Goal: Task Accomplishment & Management: Use online tool/utility

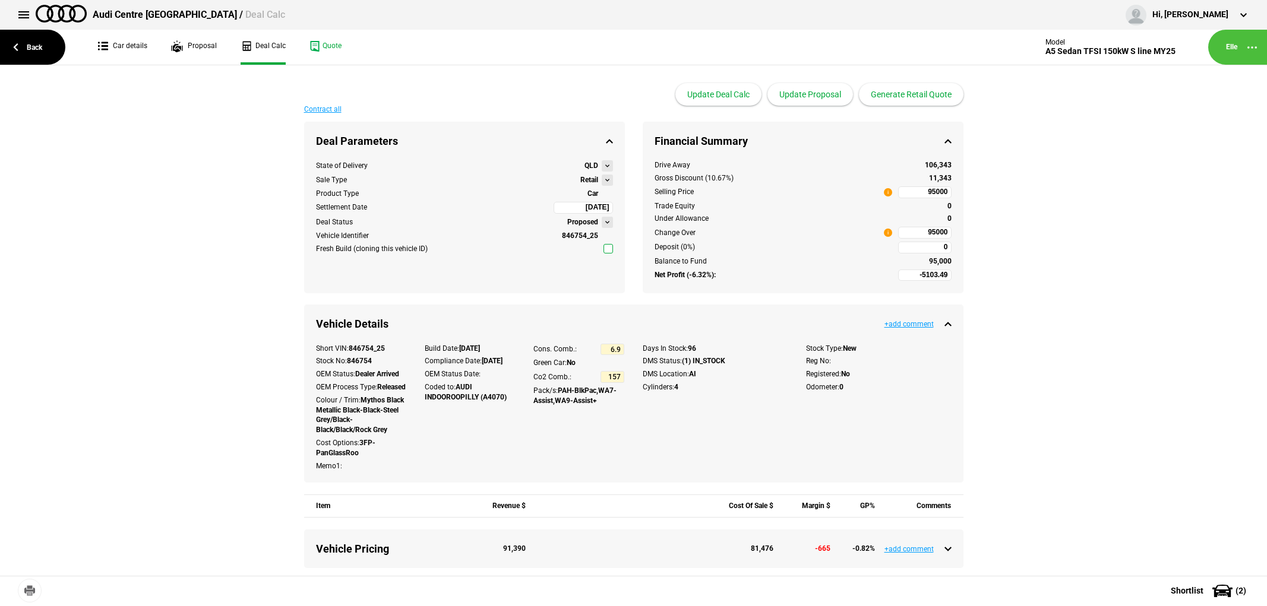
click at [40, 46] on link "Back" at bounding box center [32, 47] width 65 height 35
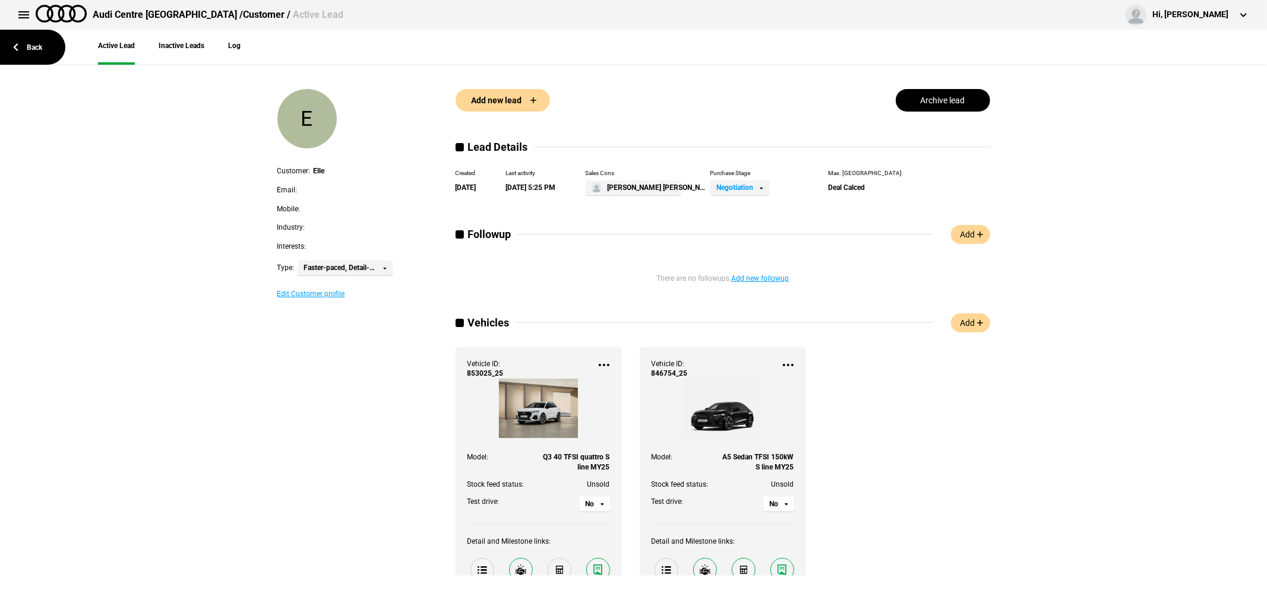
click at [40, 46] on link "Back" at bounding box center [32, 47] width 65 height 35
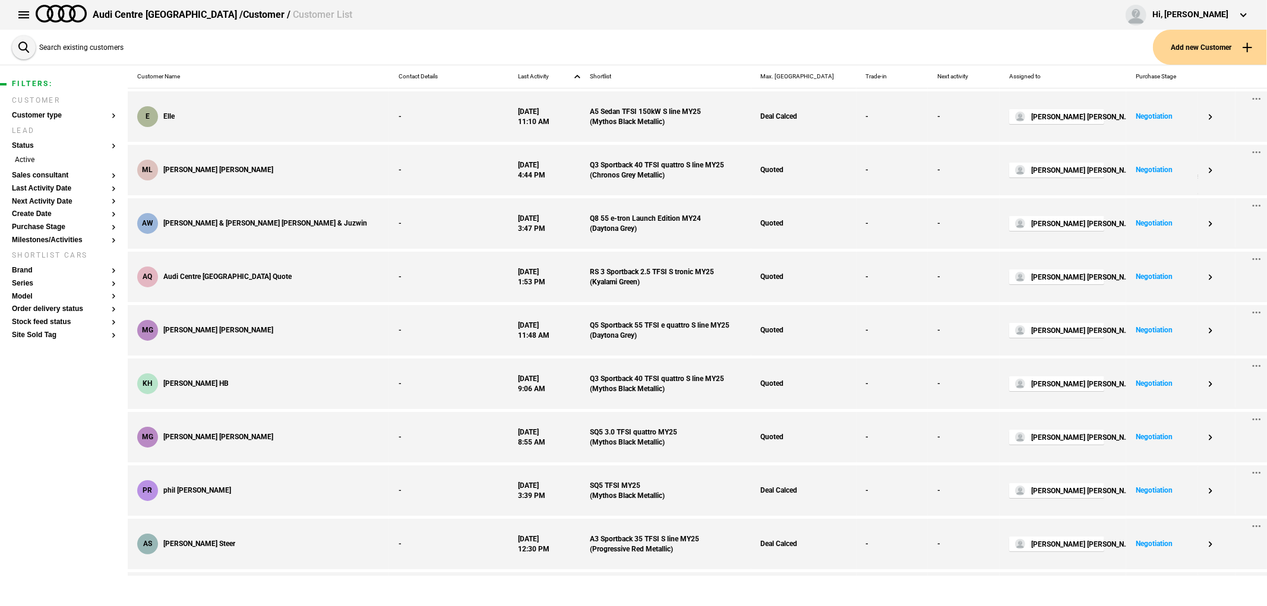
click at [1212, 34] on button "Add new Customer" at bounding box center [1210, 47] width 114 height 35
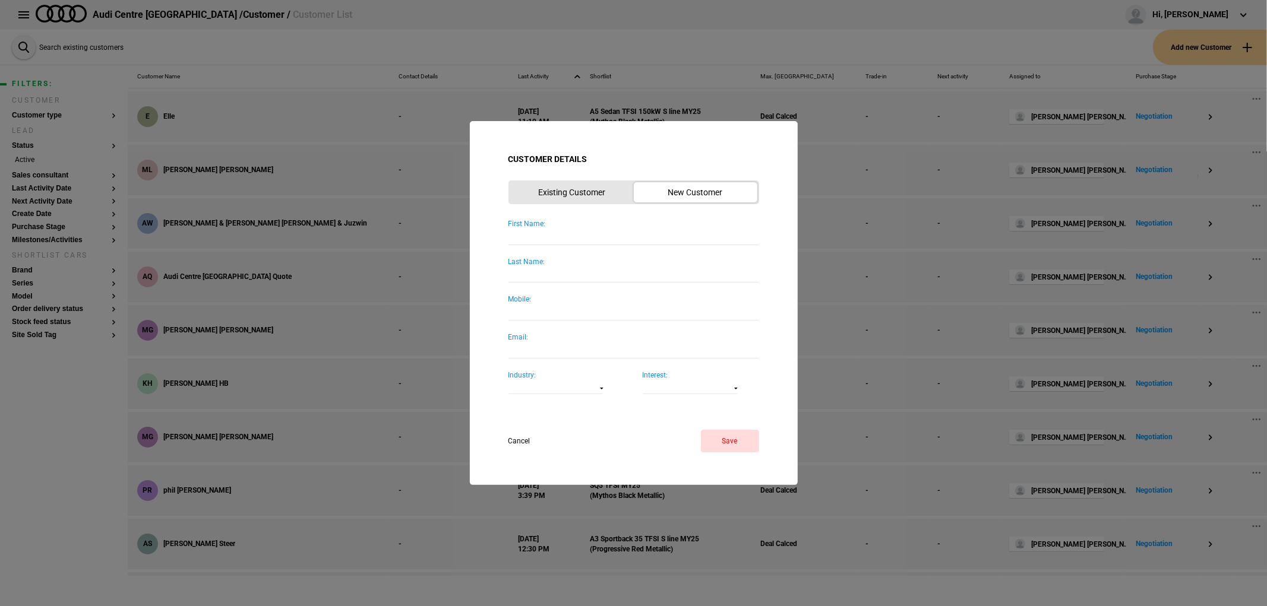
click at [543, 235] on input "First Name:" at bounding box center [633, 237] width 251 height 16
type input "EDDIE"
type input "RS3"
click at [732, 441] on button "Save" at bounding box center [730, 441] width 58 height 23
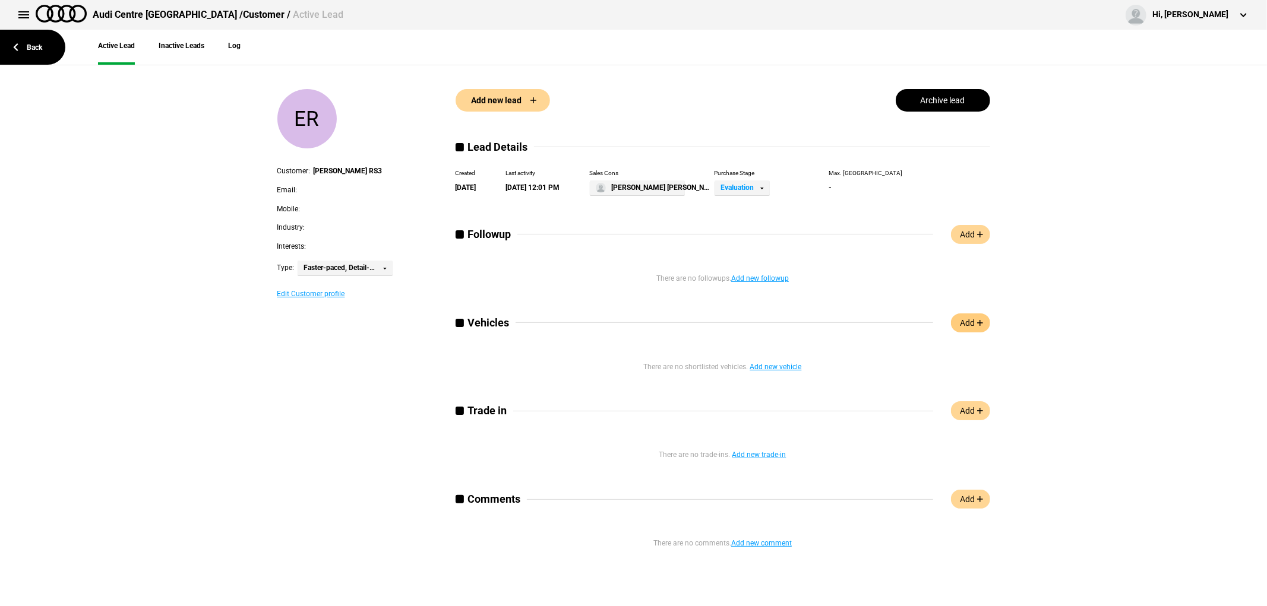
click at [965, 316] on link "Add" at bounding box center [970, 323] width 39 height 19
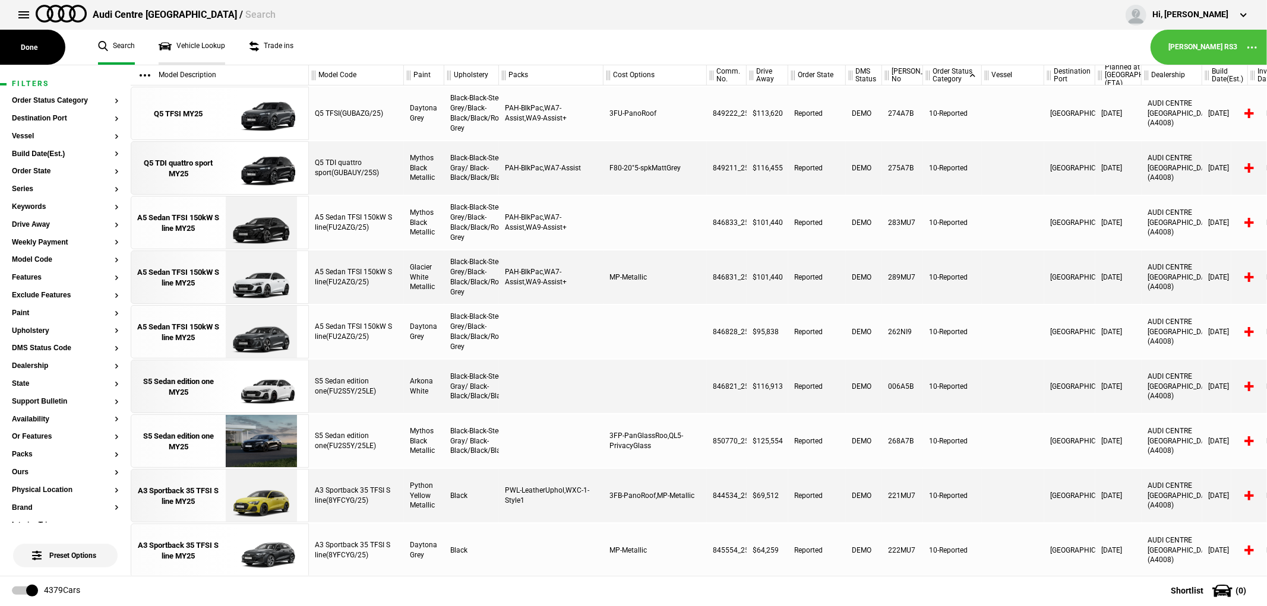
click at [176, 43] on link "Vehicle Lookup" at bounding box center [192, 47] width 67 height 35
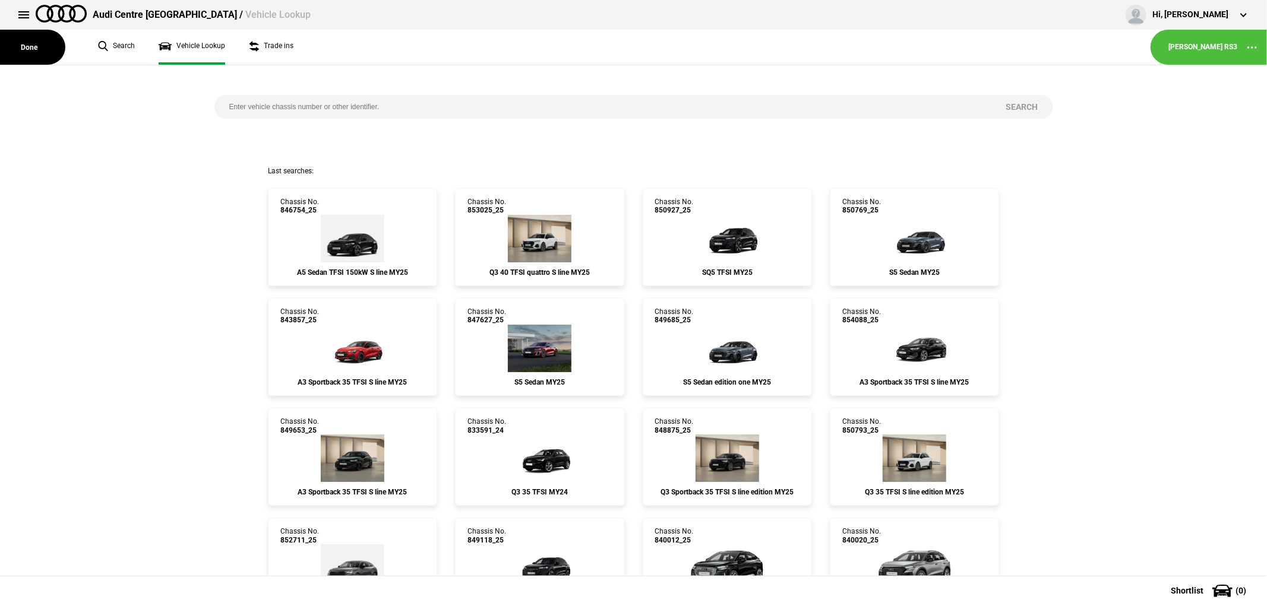
click at [437, 102] on input "search" at bounding box center [602, 107] width 777 height 24
type input "852298"
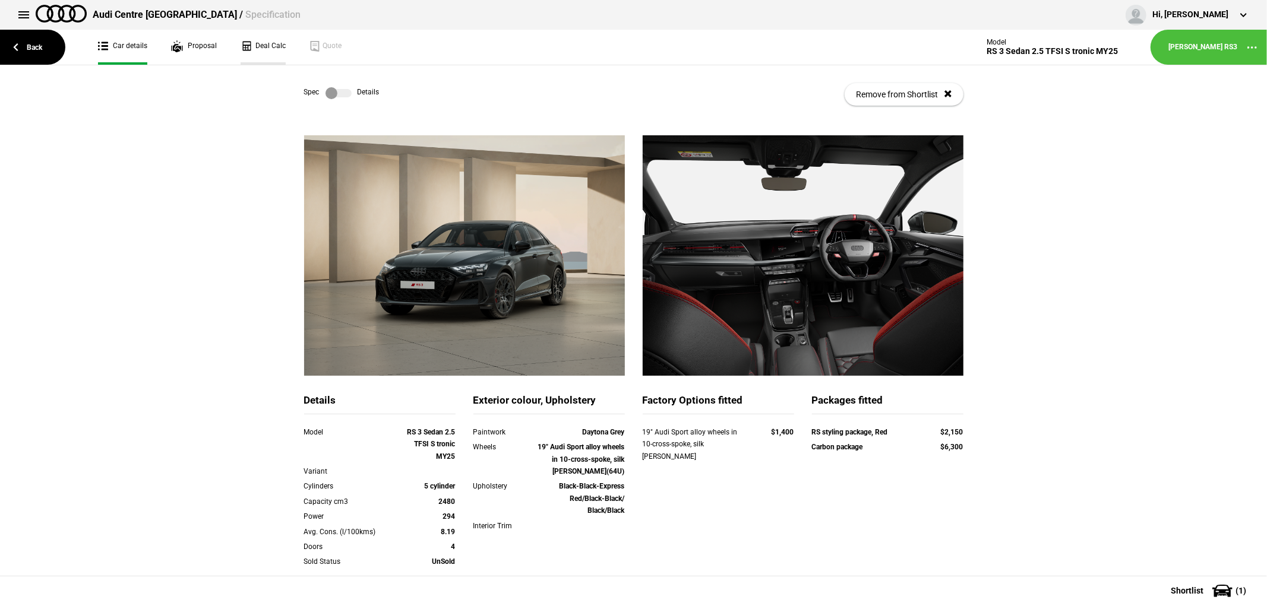
click at [262, 45] on link "Deal Calc" at bounding box center [262, 47] width 45 height 35
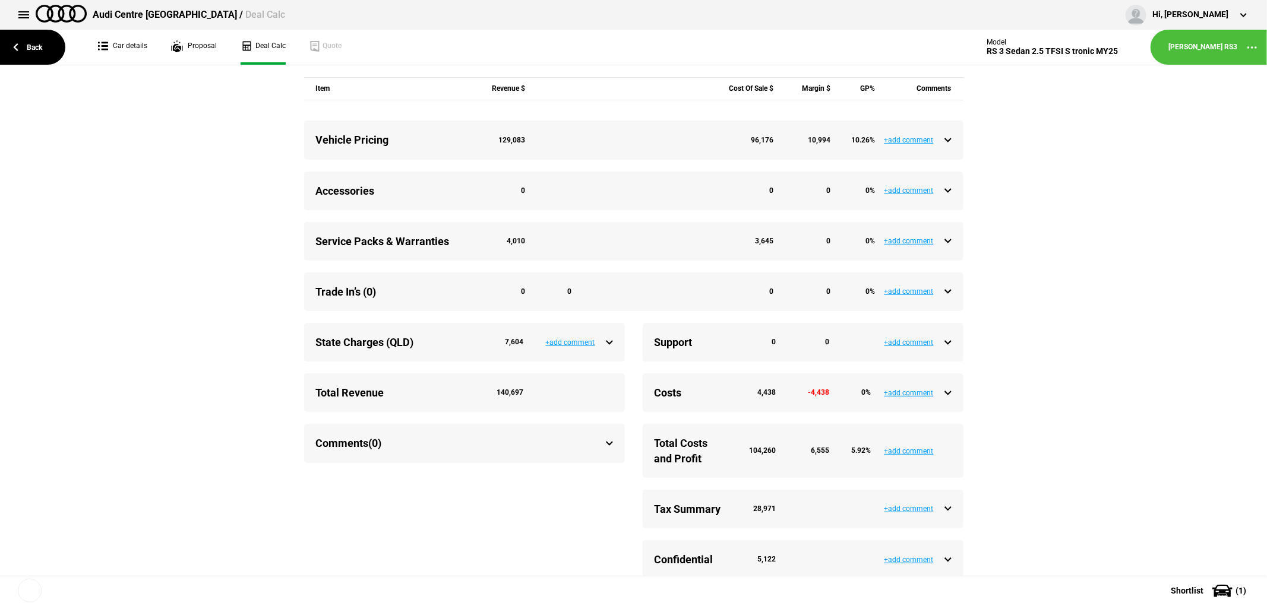
scroll to position [435, 0]
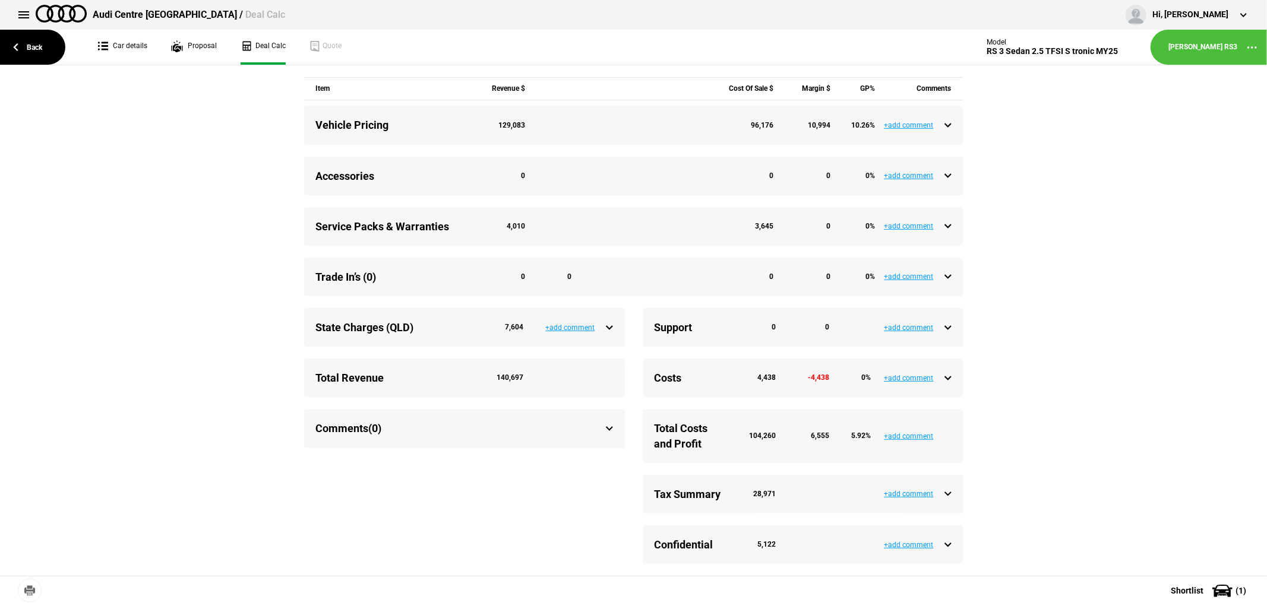
click at [941, 232] on div "Service Packs & Warranties 4,010 3,645 0 0 %" at bounding box center [633, 226] width 635 height 15
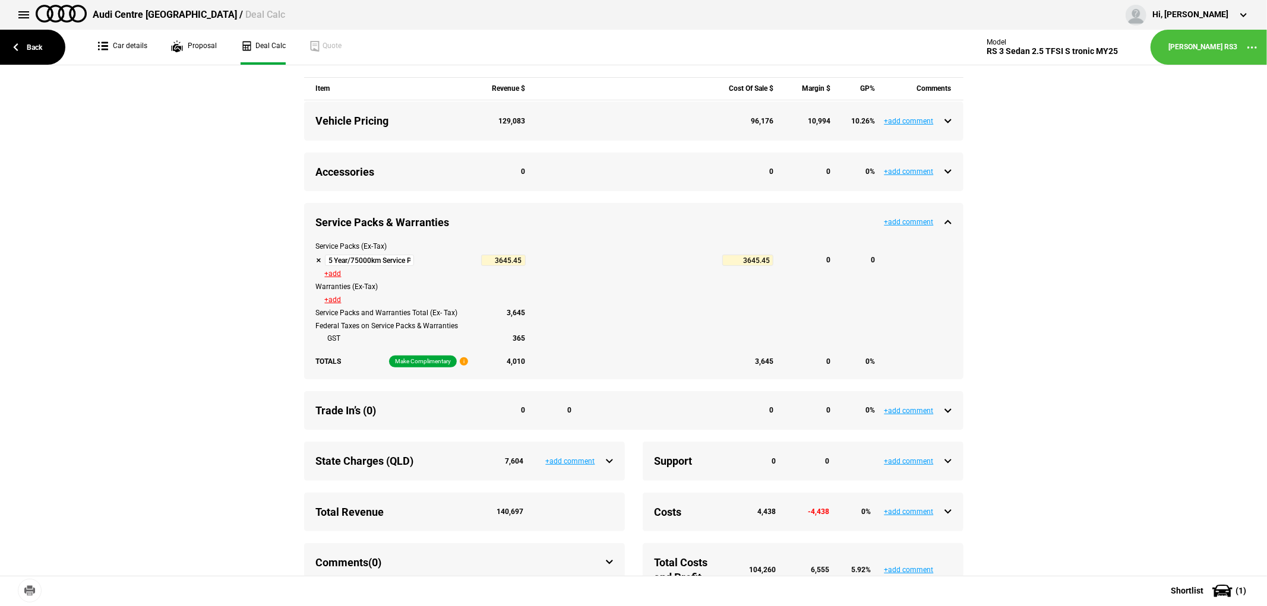
click at [316, 264] on button at bounding box center [319, 261] width 6 height 6
type input "10200.7"
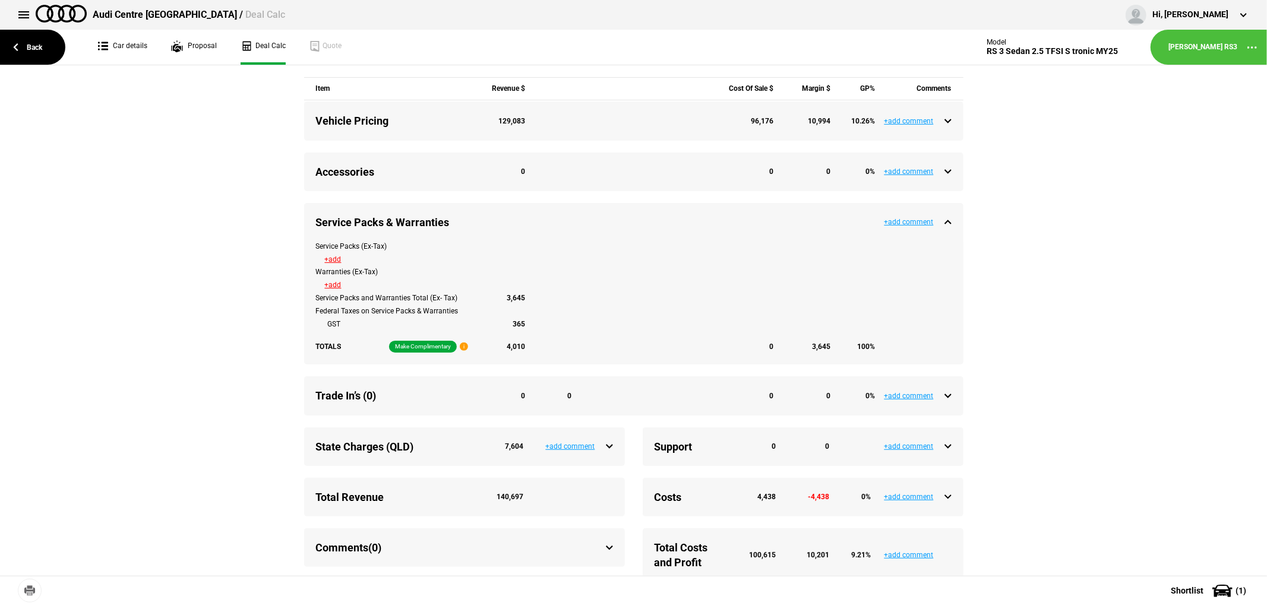
type input "136466.93"
type input "6555.25"
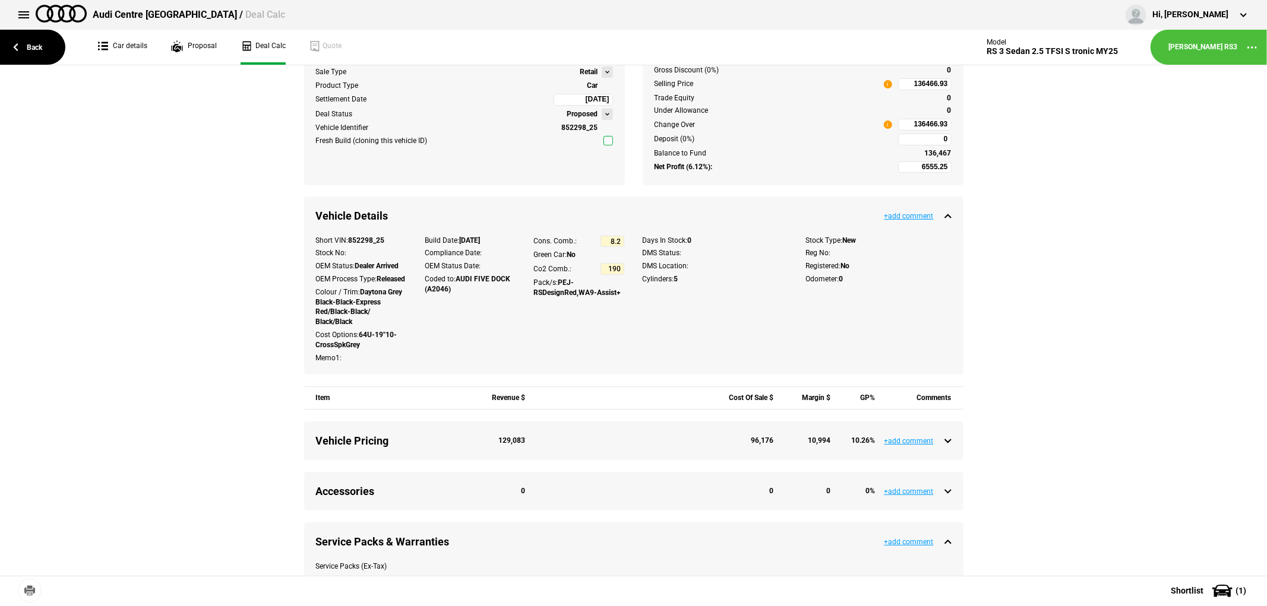
scroll to position [0, 0]
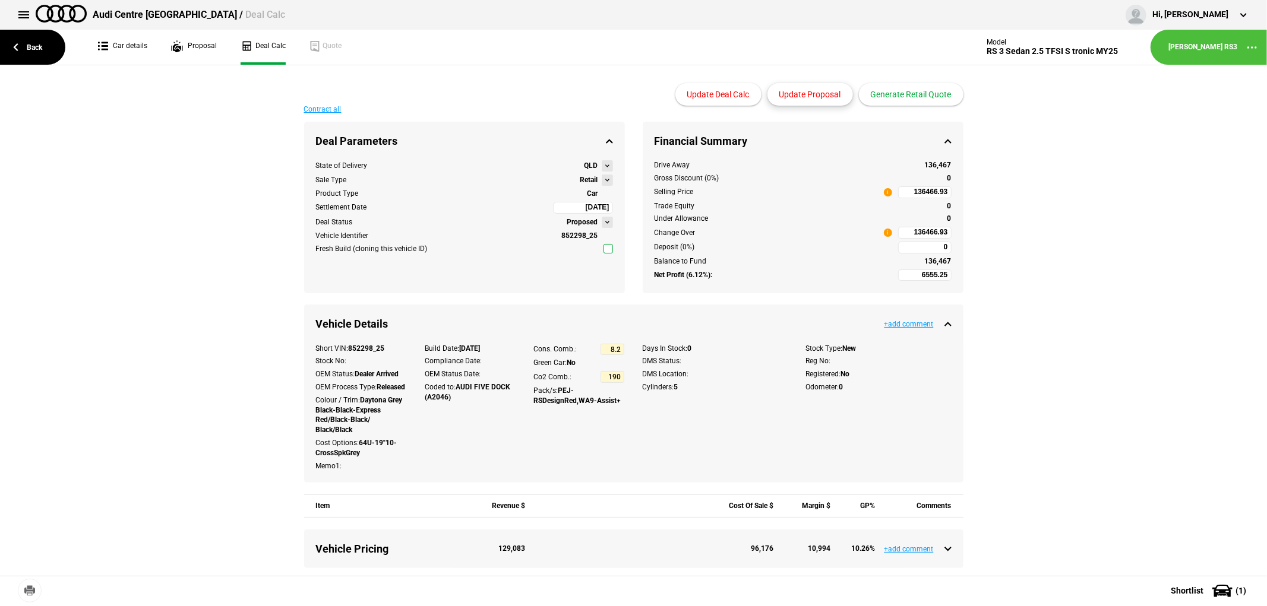
click at [820, 92] on button "Update Proposal" at bounding box center [810, 94] width 86 height 23
click at [904, 232] on input "136466.93" at bounding box center [924, 233] width 53 height 12
type input "136466.93"
type input "-8456.6"
type input "115000"
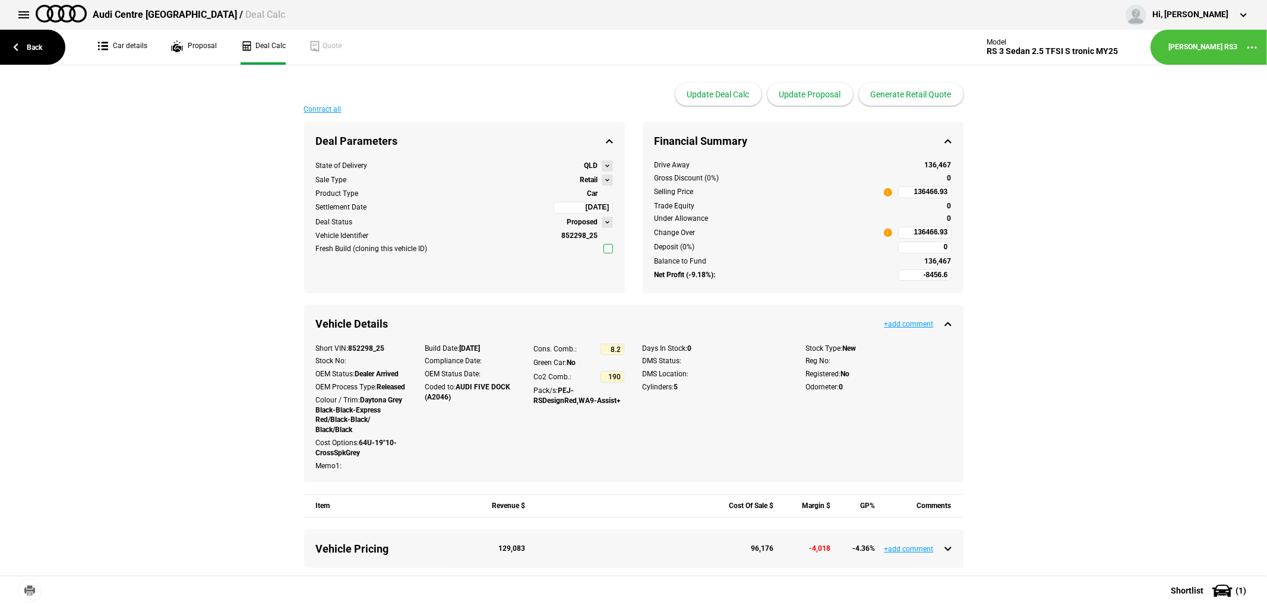
type input "115000"
click at [203, 42] on link "Proposal" at bounding box center [194, 47] width 46 height 35
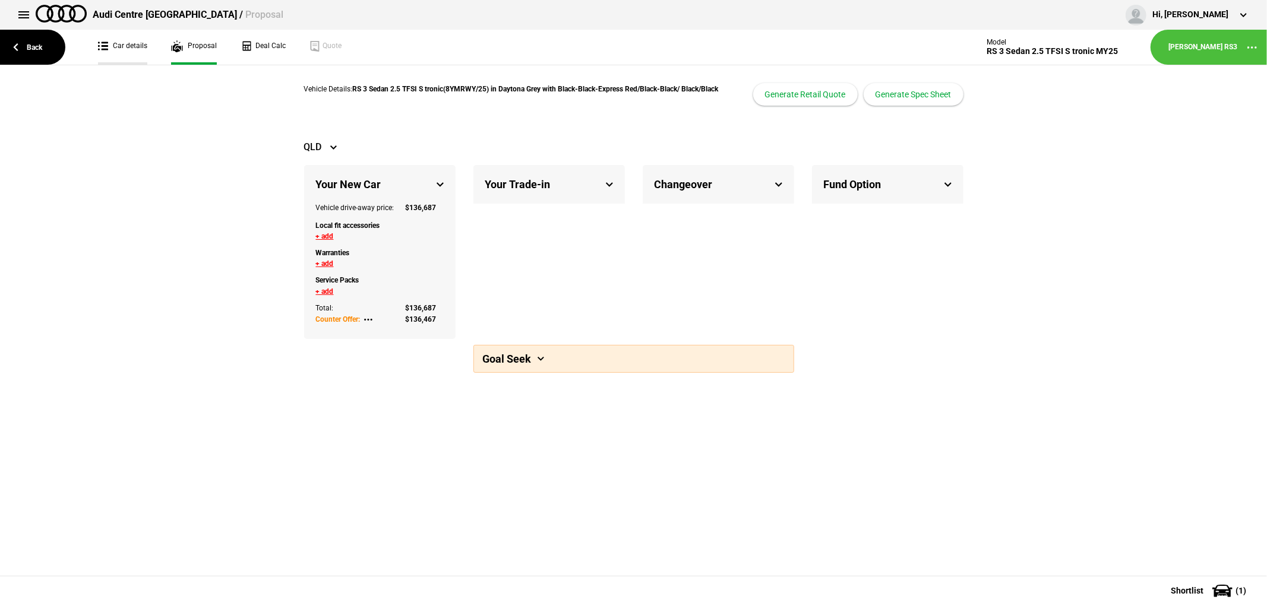
click at [129, 44] on link "Car details" at bounding box center [122, 47] width 49 height 35
